Goal: Register for event/course

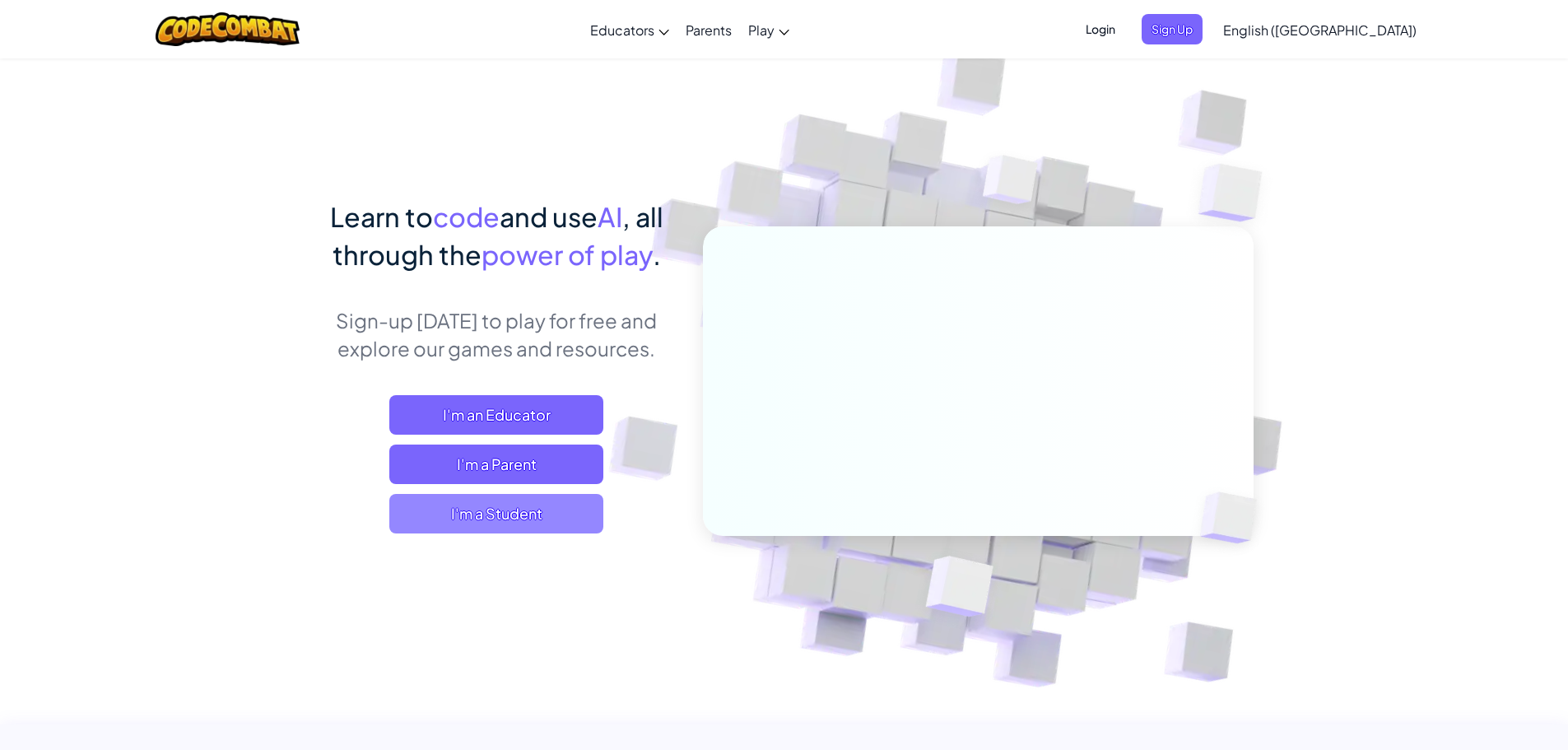
click at [530, 520] on span "I'm a Student" at bounding box center [496, 514] width 214 height 40
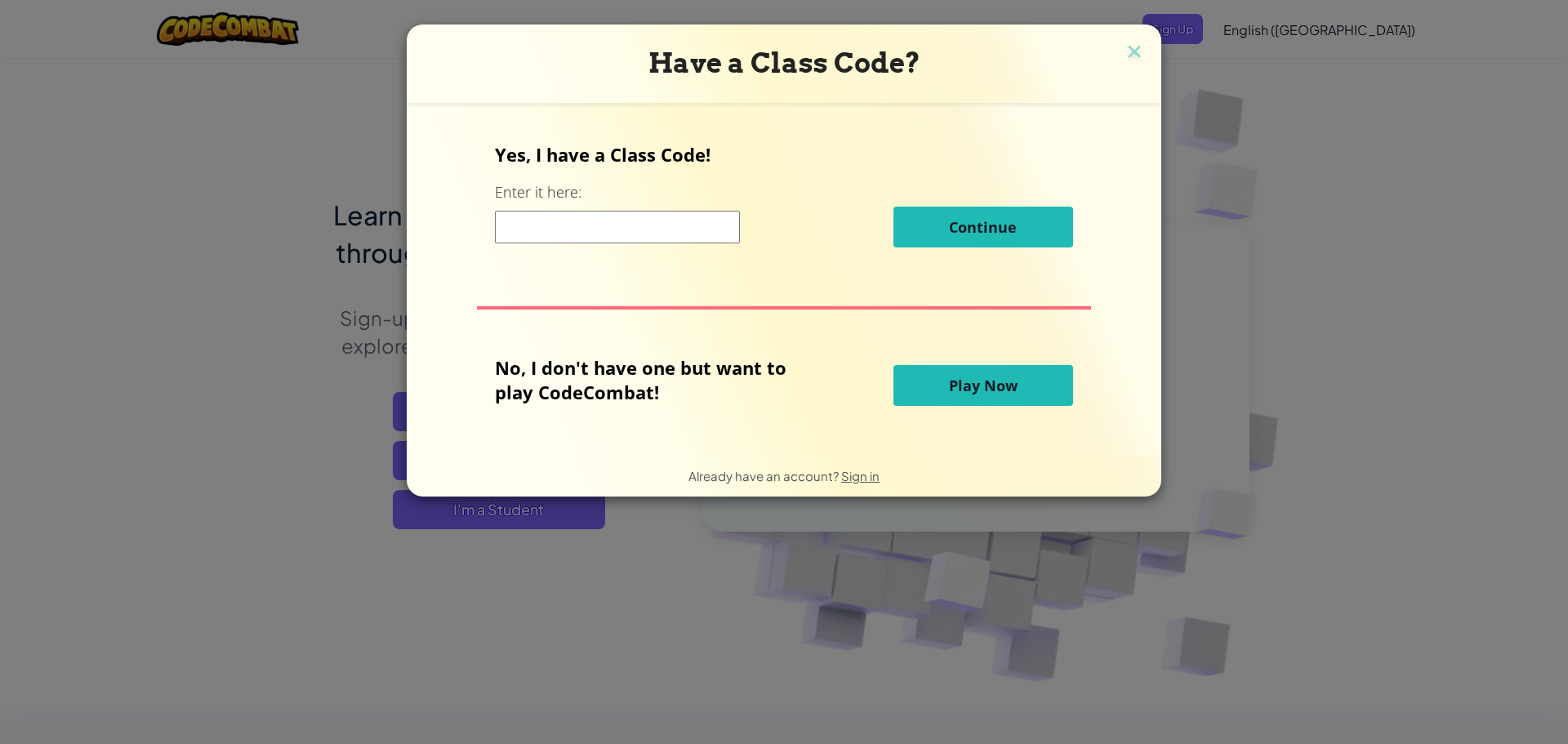
click at [633, 227] on input at bounding box center [618, 227] width 245 height 33
click at [1240, 326] on div "Have a Class Code? Yes, I have a Class Code! Enter it here: Continue No, I don'…" at bounding box center [784, 372] width 1568 height 744
click at [1114, 41] on div "Have a Class Code?" at bounding box center [784, 63] width 754 height 78
click at [1127, 41] on img at bounding box center [1133, 52] width 21 height 25
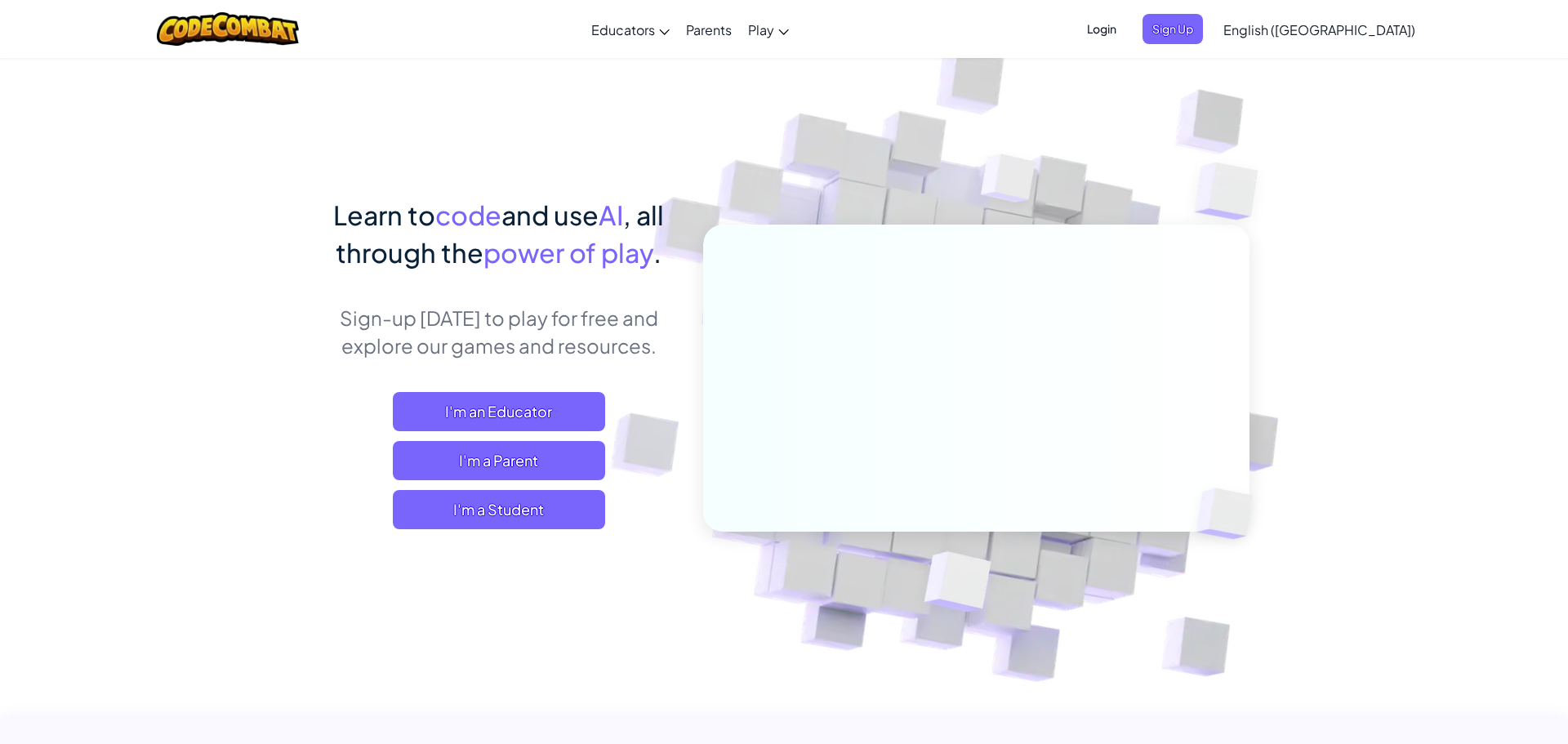
click at [1127, 33] on span "Login" at bounding box center [1102, 29] width 49 height 31
